Goal: Transaction & Acquisition: Obtain resource

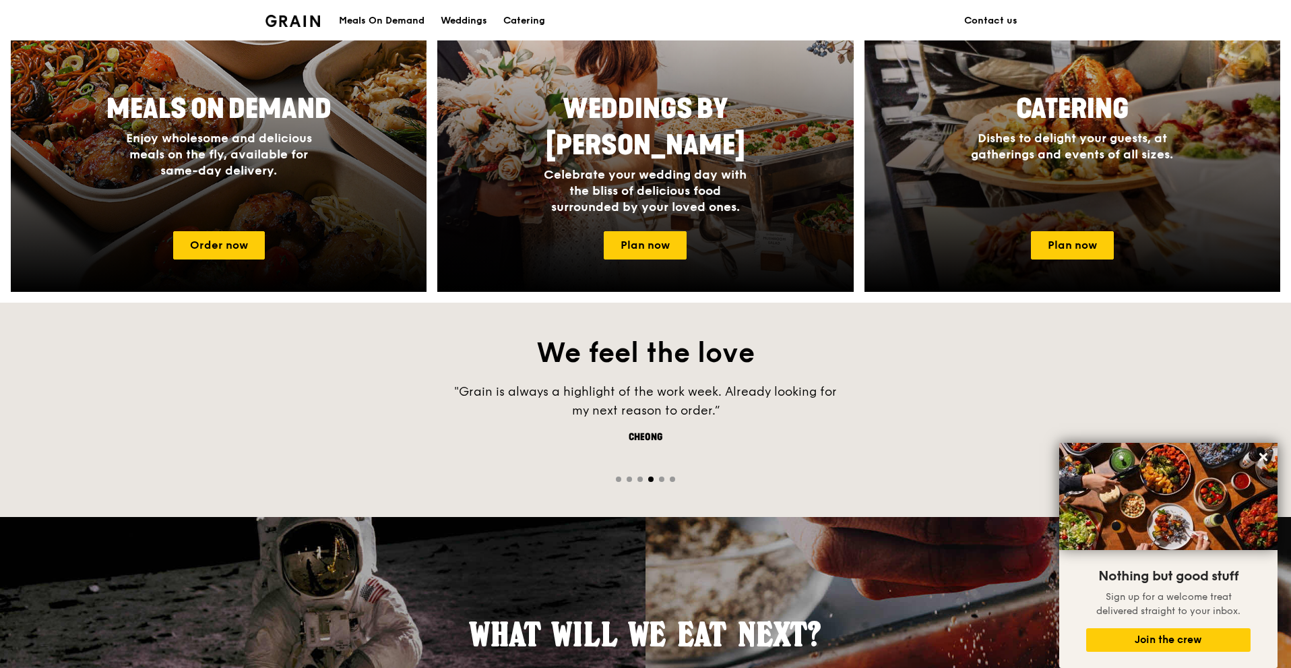
scroll to position [470, 0]
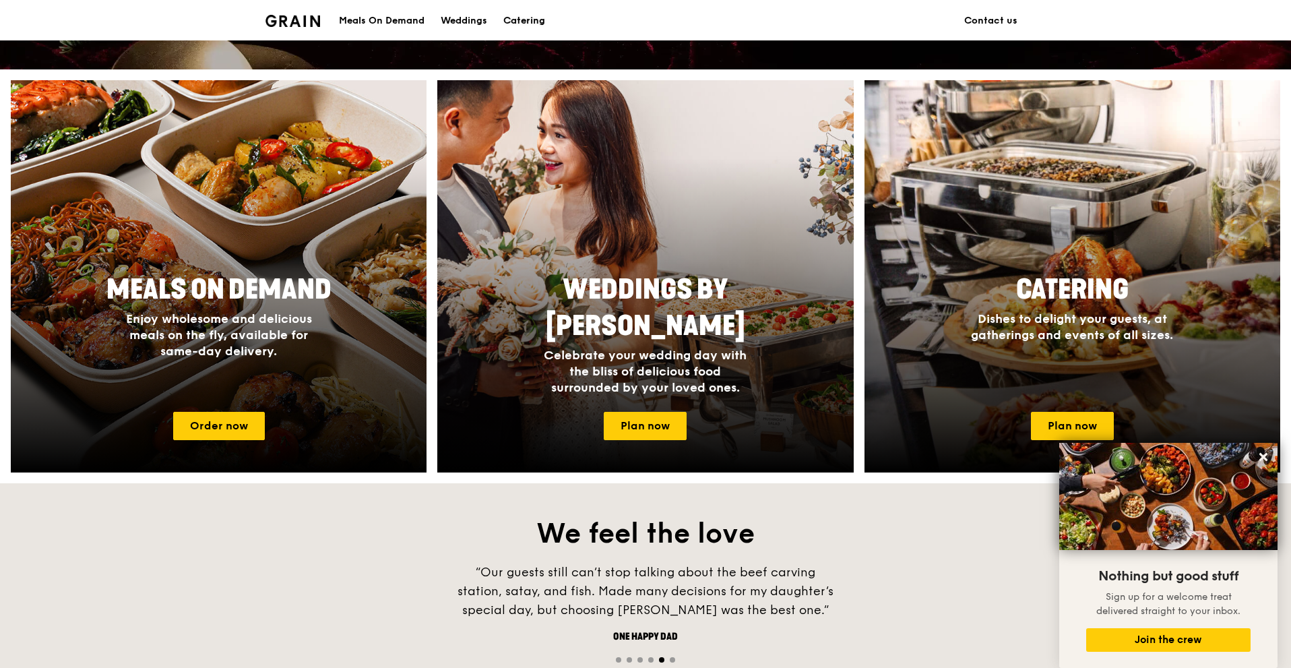
click at [537, 18] on div "Catering" at bounding box center [524, 21] width 42 height 40
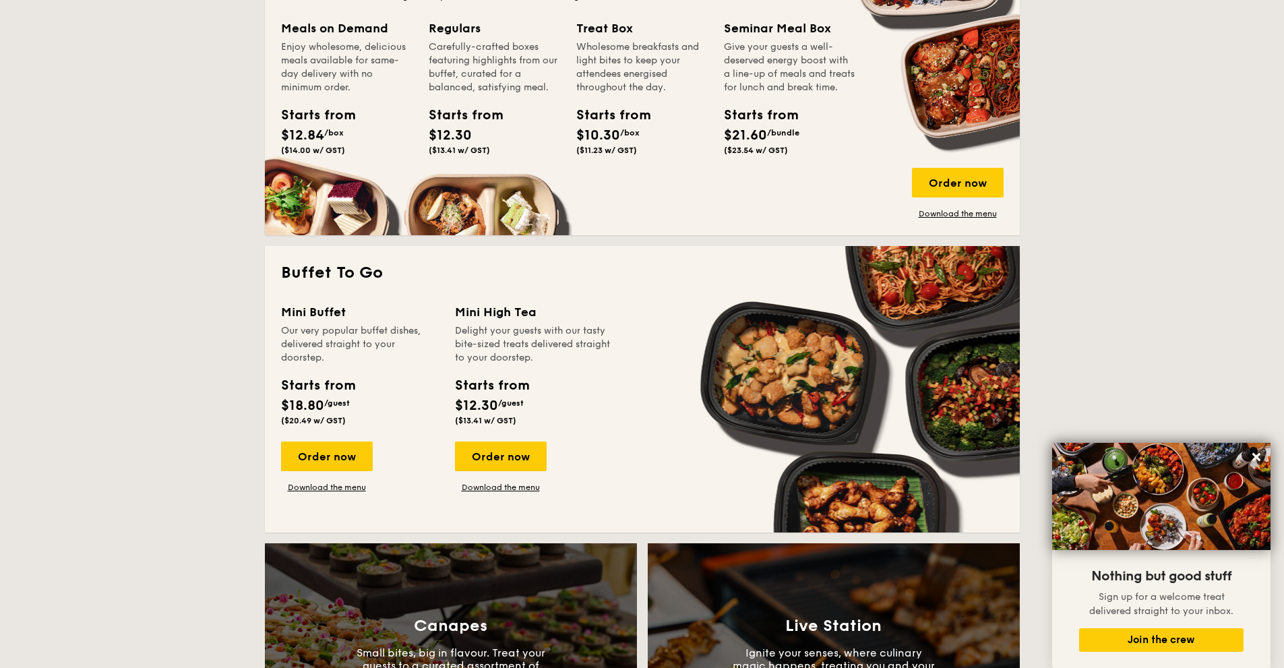
scroll to position [1078, 0]
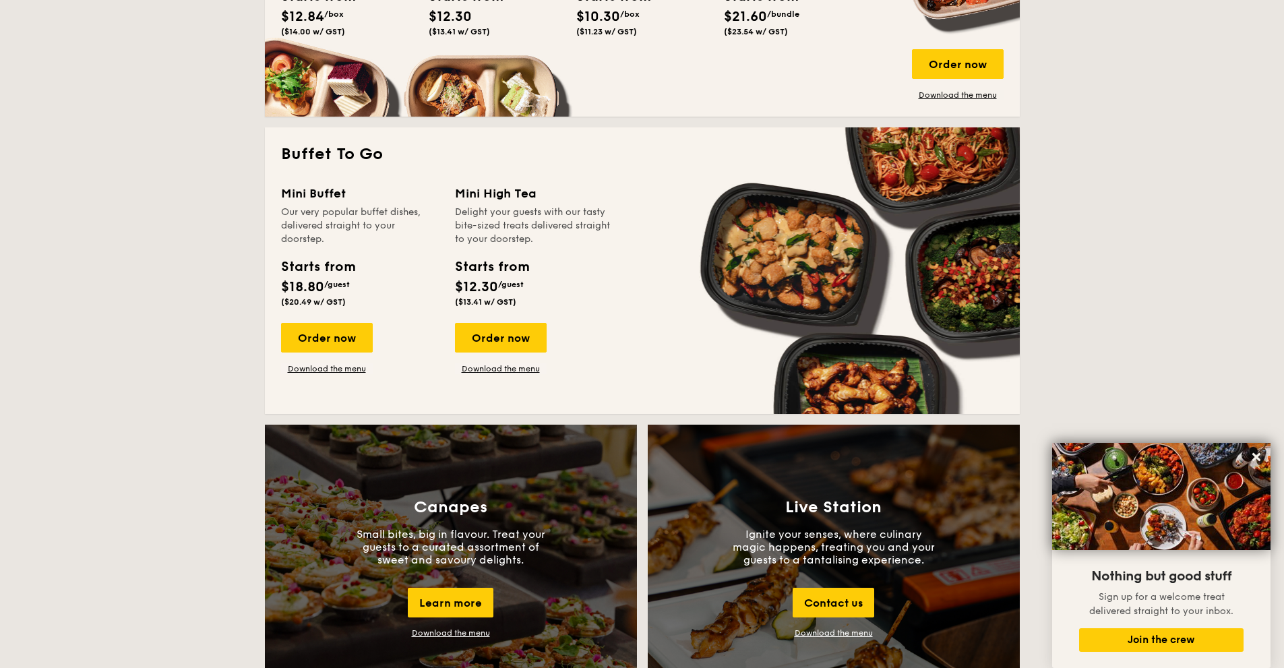
click at [323, 197] on div "Mini Buffet" at bounding box center [360, 193] width 158 height 19
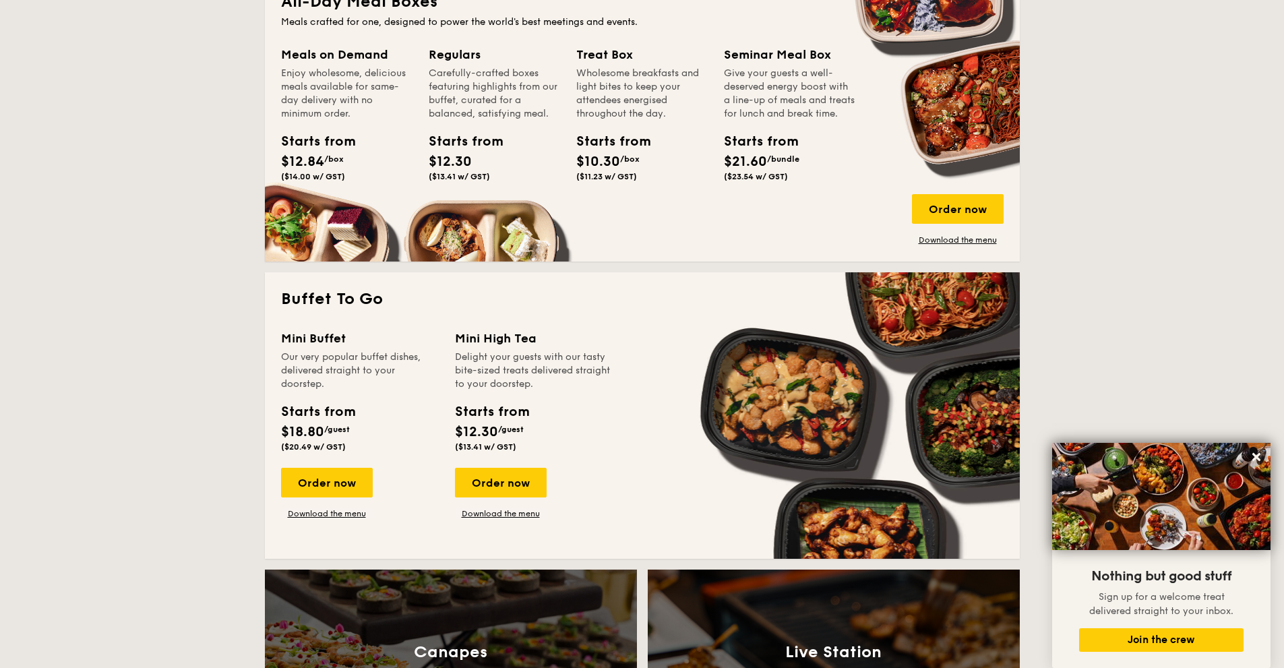
scroll to position [944, 0]
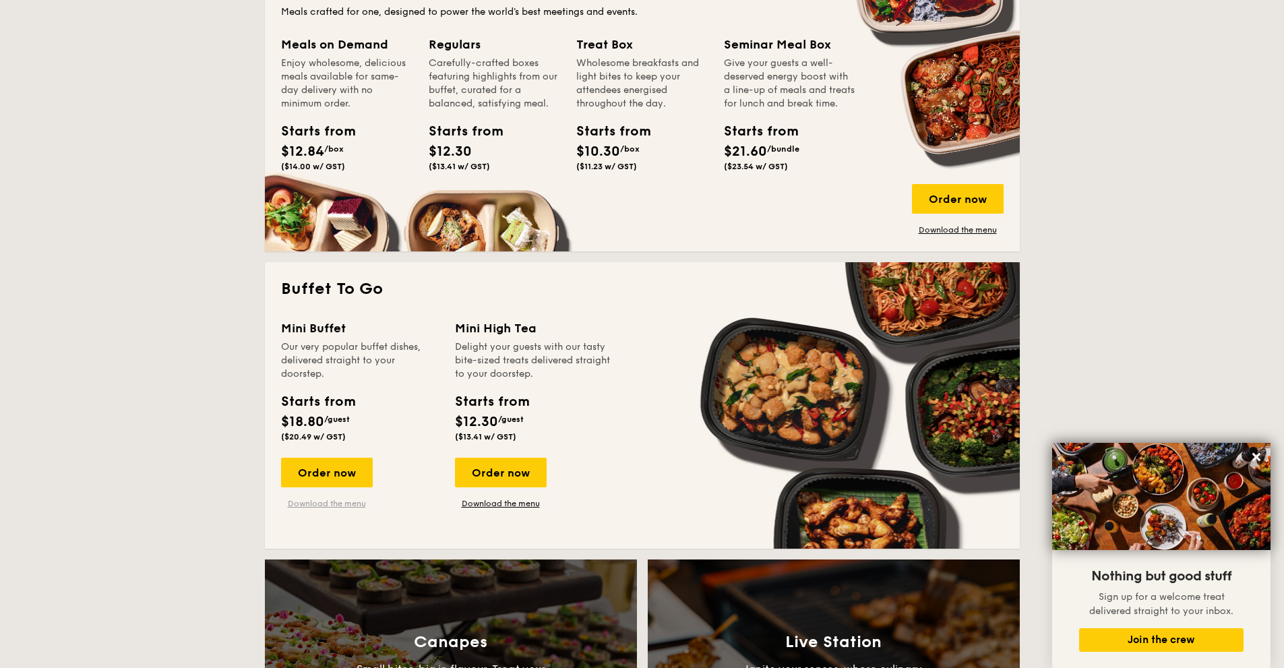
click at [357, 503] on link "Download the menu" at bounding box center [327, 503] width 92 height 11
